Goal: Task Accomplishment & Management: Complete application form

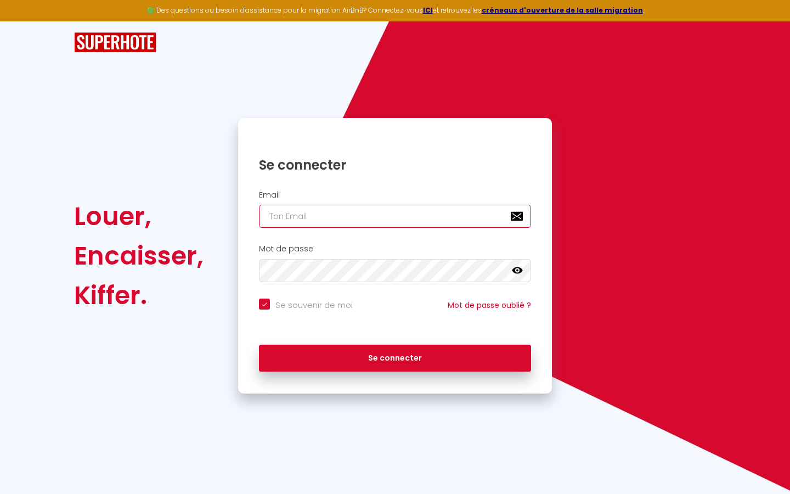
type input "s"
checkbox input "true"
type input "su"
checkbox input "true"
type input "sup"
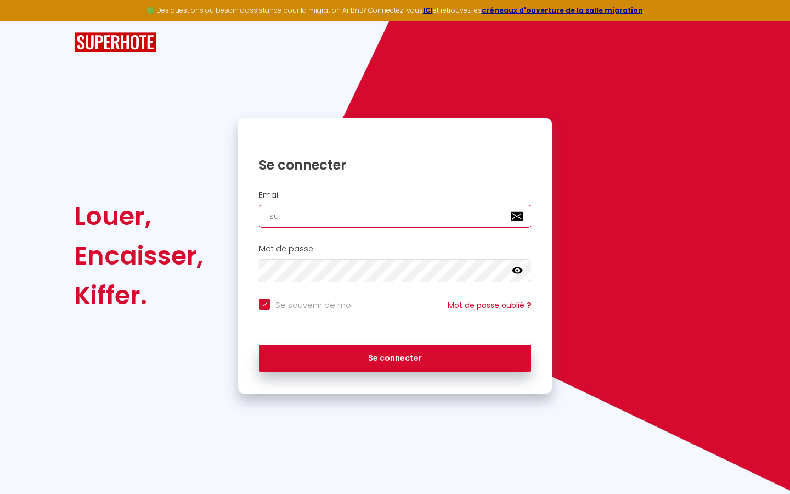
checkbox input "true"
type input "supe"
checkbox input "true"
type input "super"
checkbox input "true"
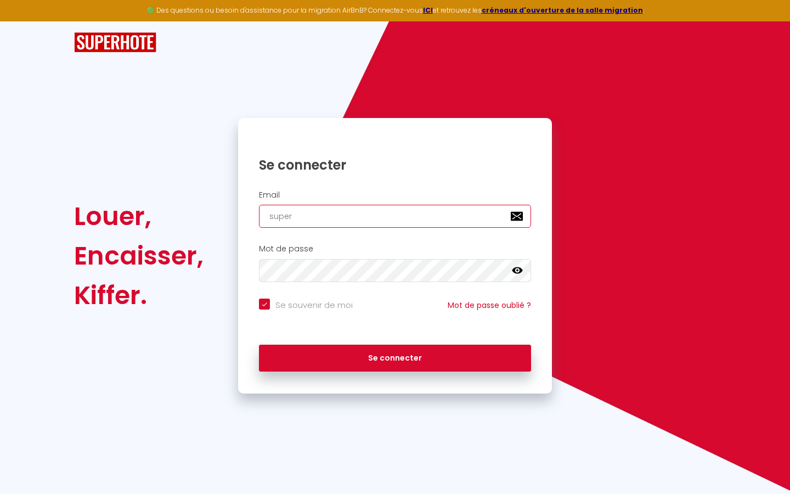
type input "superb"
checkbox input "true"
type input "superbo"
checkbox input "true"
type input "superbor"
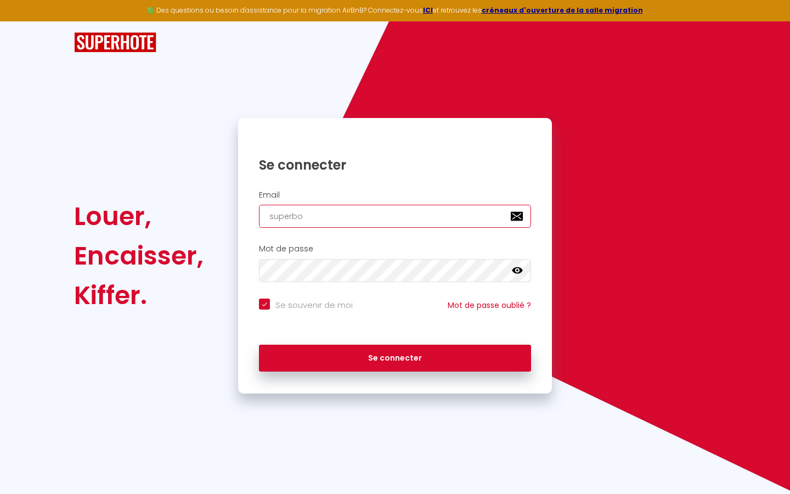
checkbox input "true"
type input "superbord"
checkbox input "true"
type input "superborde"
checkbox input "true"
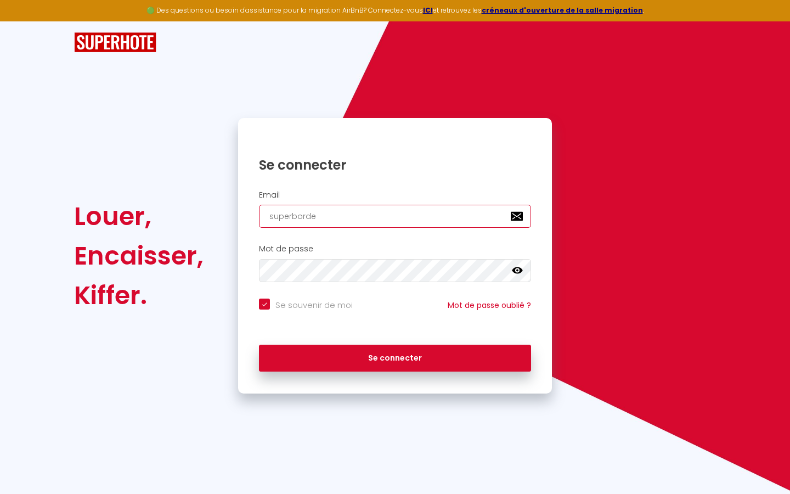
type input "superbordea"
checkbox input "true"
type input "superbordeau"
checkbox input "true"
type input "superbordeaux"
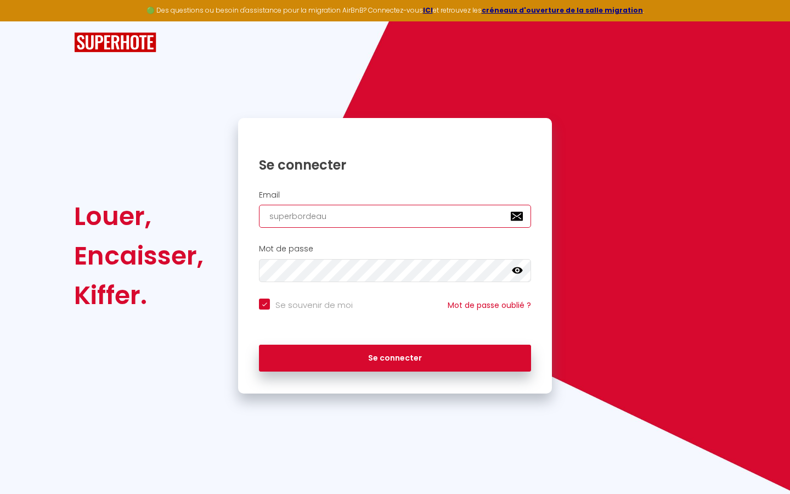
checkbox input "true"
type input "superbordeaux@"
checkbox input "true"
type input "superbordeaux@g"
checkbox input "true"
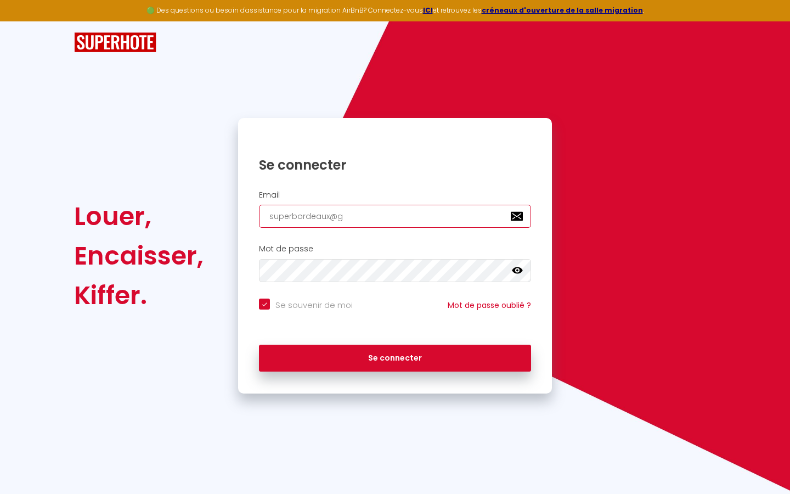
type input "superbordeaux@gm"
checkbox input "true"
type input "superbordeaux@gma"
checkbox input "true"
type input "superbordeaux@gmai"
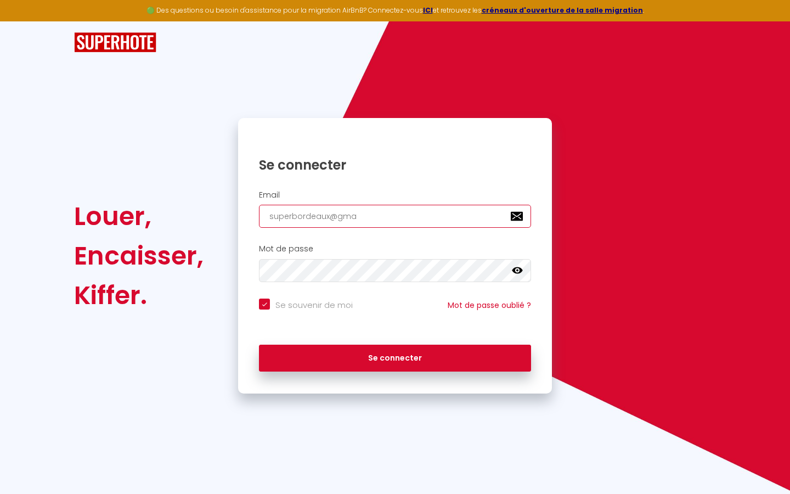
checkbox input "true"
type input "[EMAIL_ADDRESS]"
checkbox input "true"
type input "[EMAIL_ADDRESS]."
checkbox input "true"
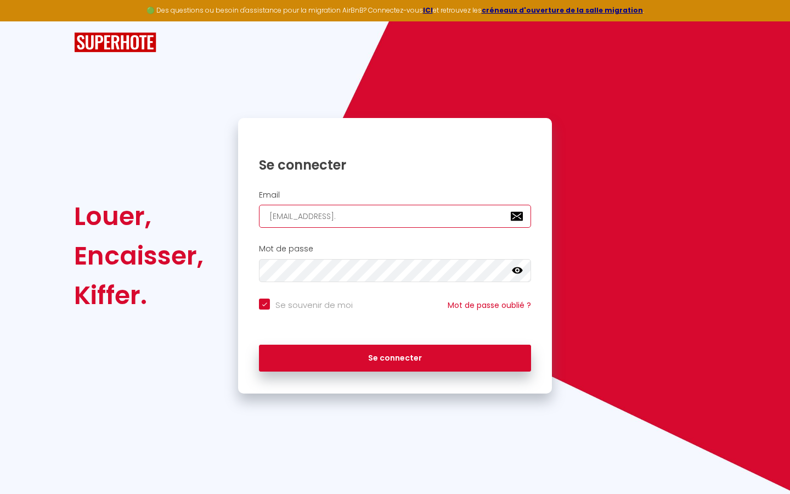
type input "superbordeaux@gmail.c"
checkbox input "true"
type input "[EMAIL_ADDRESS][DOMAIN_NAME]"
checkbox input "true"
type input "[EMAIL_ADDRESS][DOMAIN_NAME]"
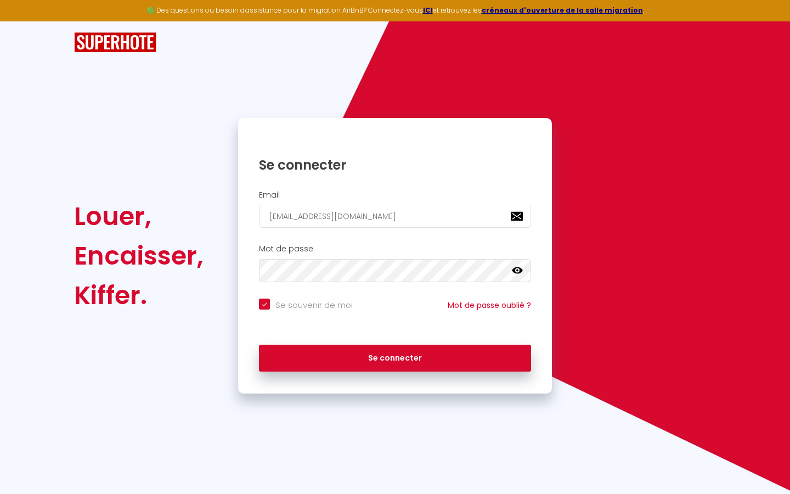
checkbox input "true"
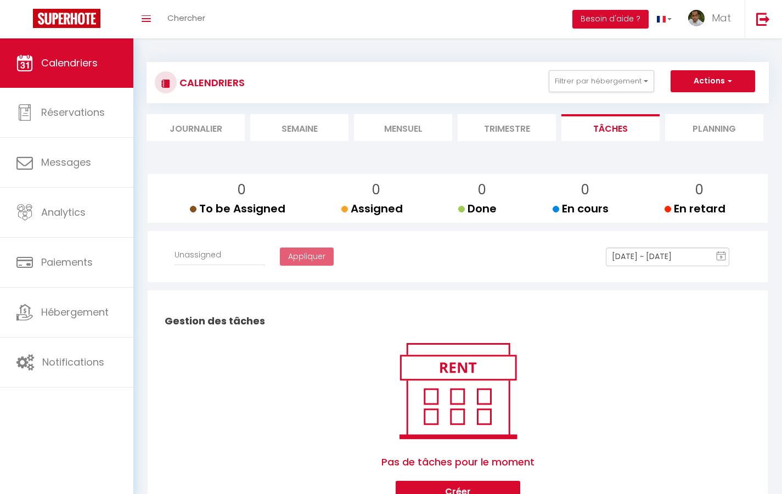
select select
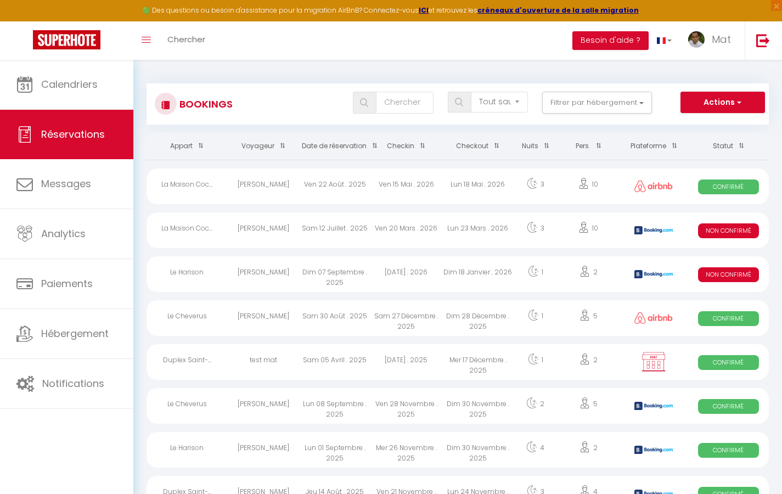
select select "message"
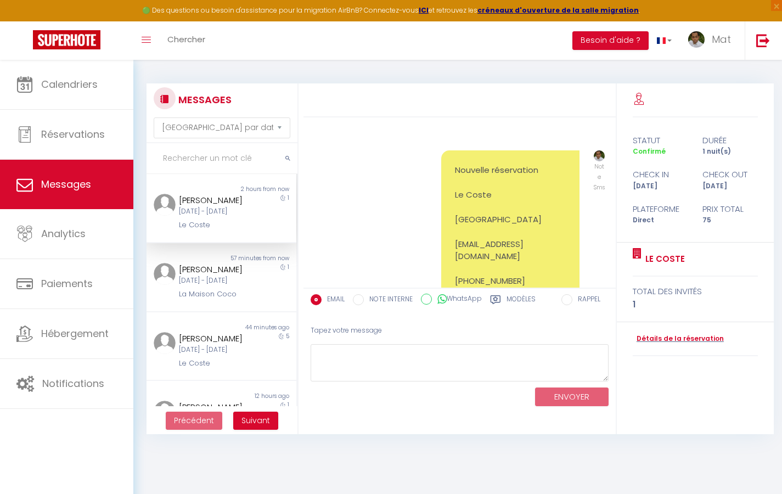
scroll to position [7788, 0]
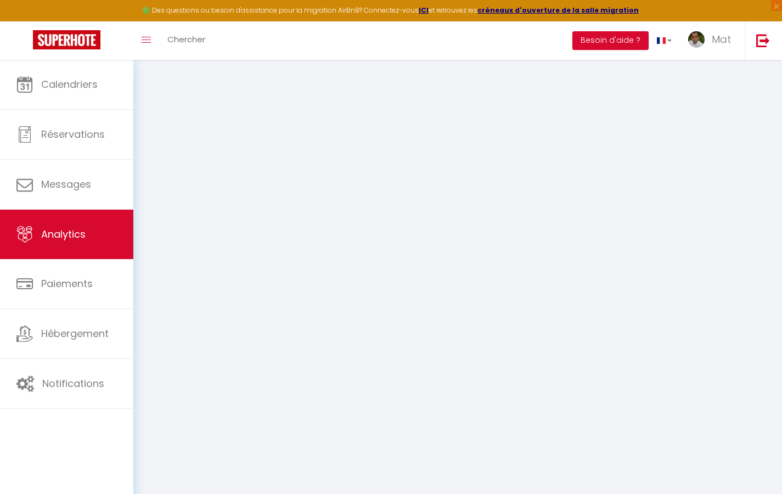
select select "2025"
select select "9"
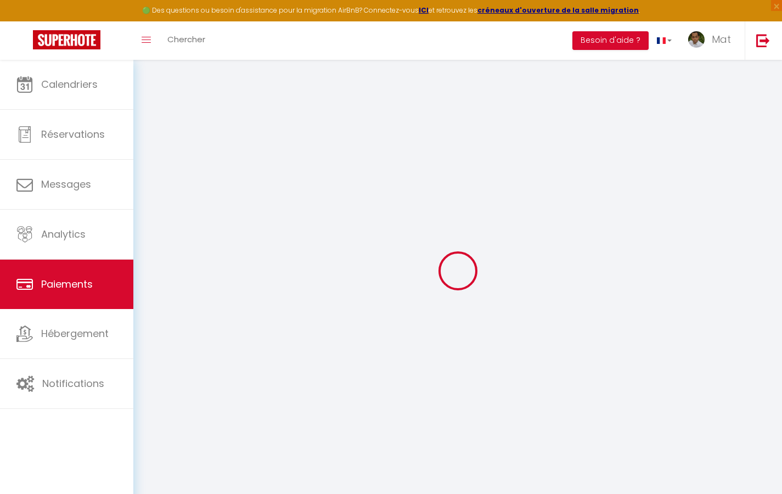
select select "2"
select select "0"
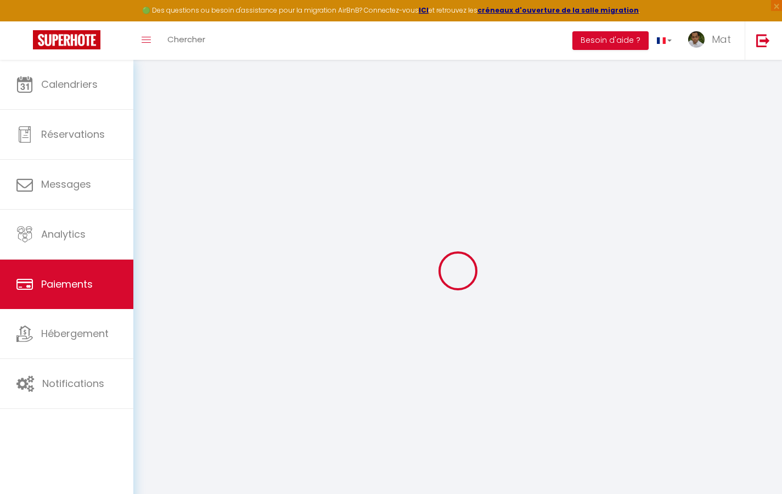
select select "0"
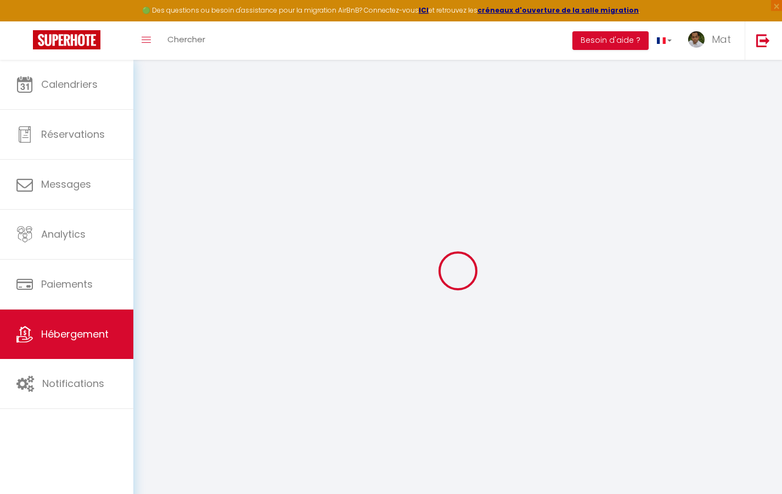
type input "Duplex La Fusterie"
type input "IMMO"
type input "MRA"
type input "[STREET_ADDRESS]"
type input "33800"
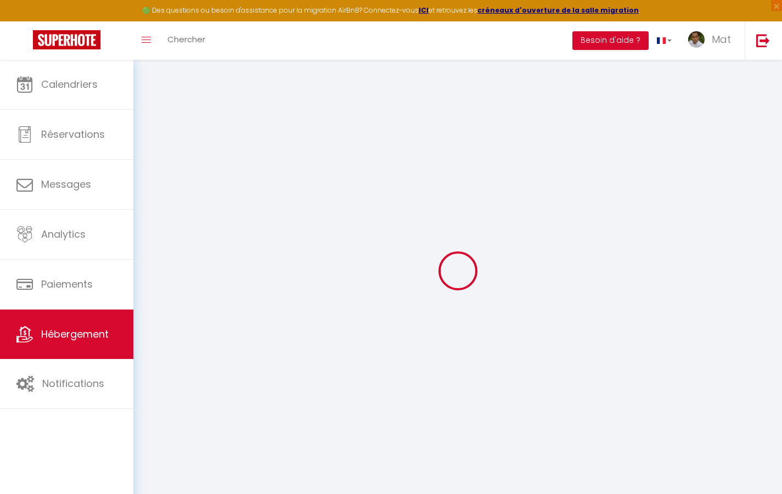
type input "[GEOGRAPHIC_DATA]"
select select "6"
type input "35"
type input "20"
type input "30"
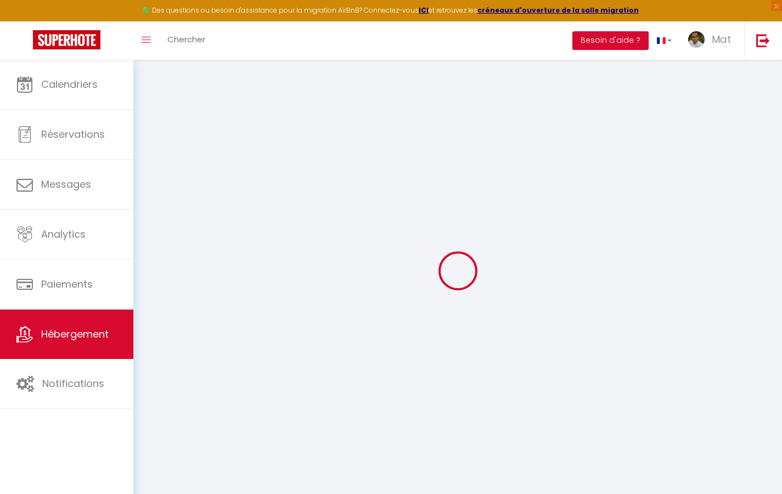
type input "1.65"
type input "200"
select select
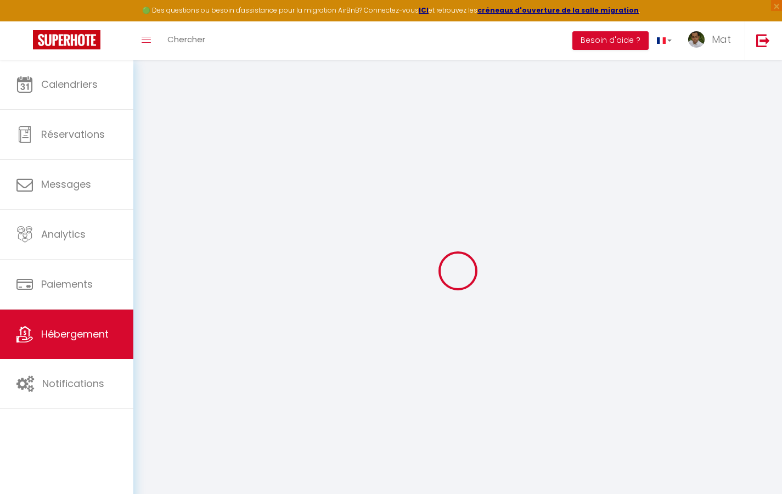
select select
type input "[STREET_ADDRESS]"
type input "33800"
type input "[GEOGRAPHIC_DATA]"
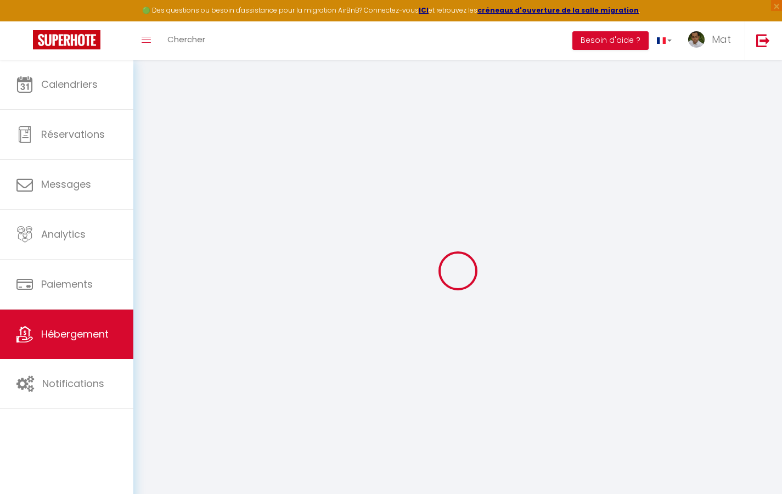
type input "[EMAIL_ADDRESS][DOMAIN_NAME]"
select select "742"
checkbox input "true"
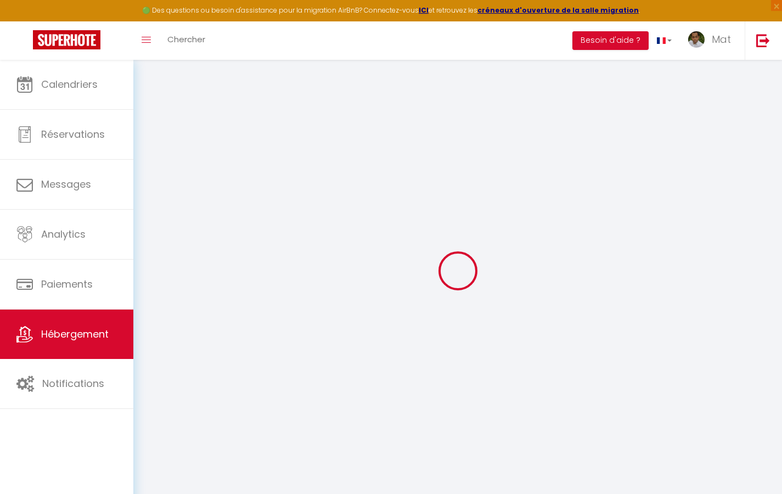
checkbox input "false"
select select "2365"
type input "10"
type input "50"
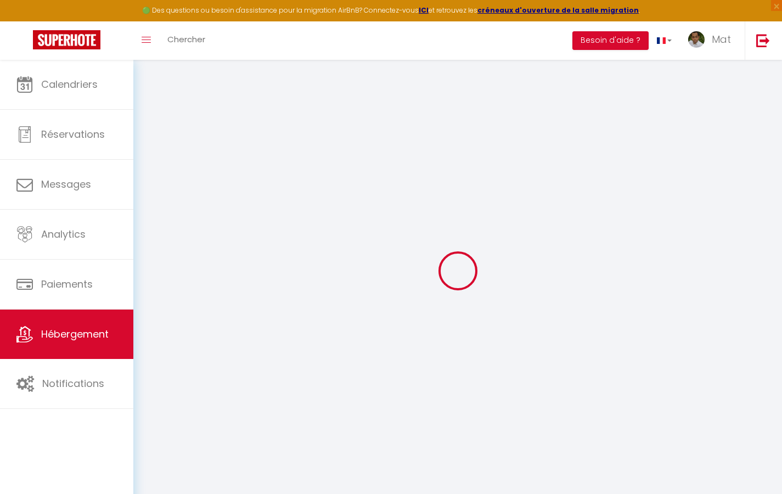
type input "0"
select select
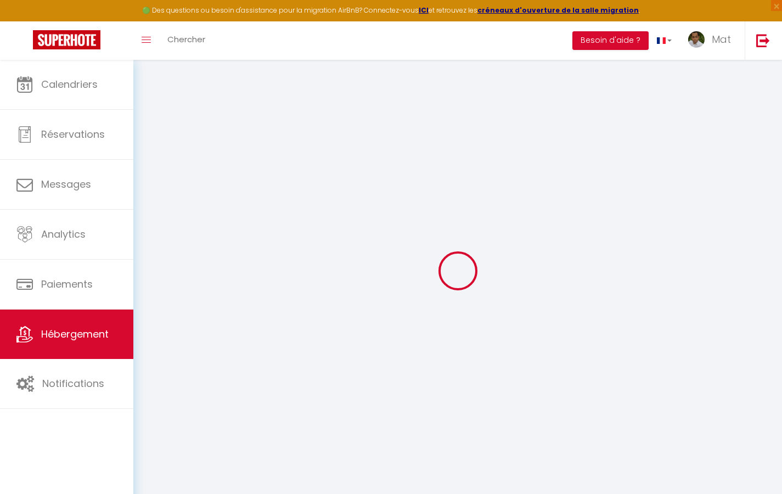
select select
checkbox input "true"
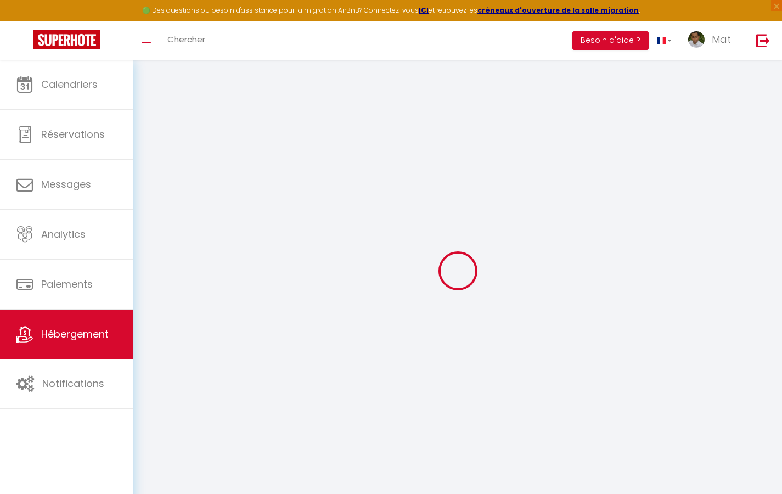
checkbox input "true"
checkbox input "false"
checkbox input "true"
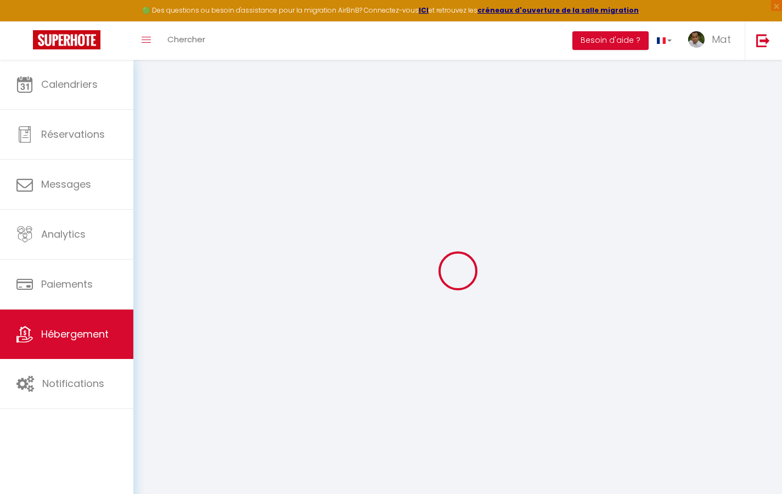
checkbox input "false"
checkbox input "true"
checkbox input "false"
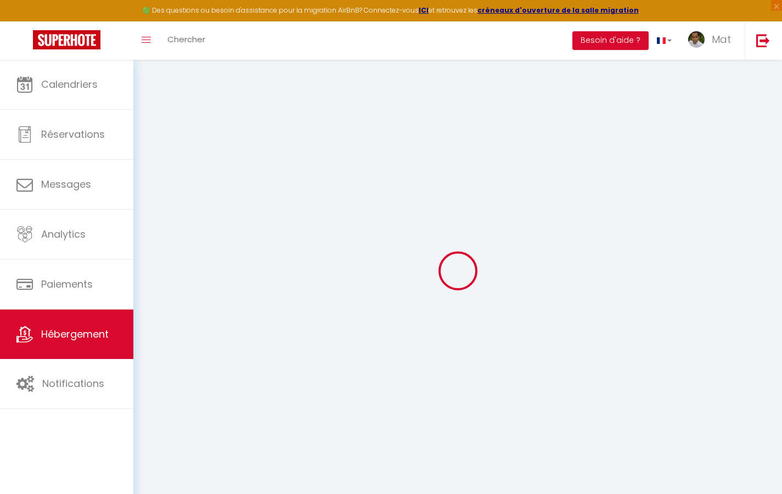
checkbox input "true"
checkbox input "false"
select select "17:00"
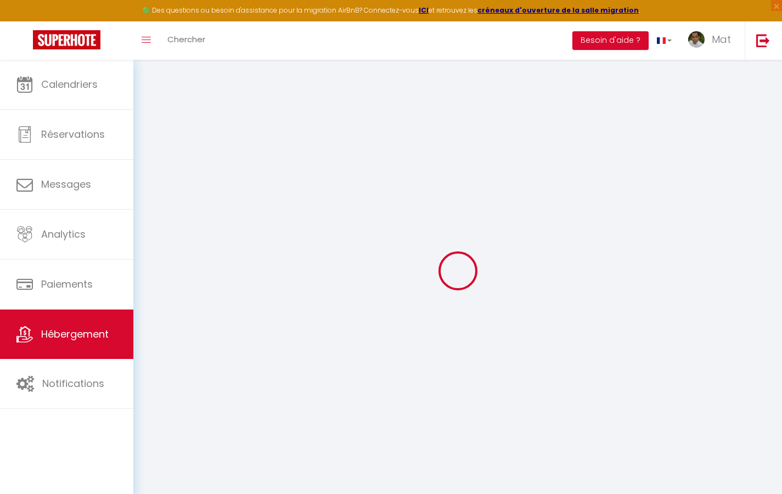
select select "23:30"
select select "10:00"
select select "30"
select select "120"
